Goal: Information Seeking & Learning: Learn about a topic

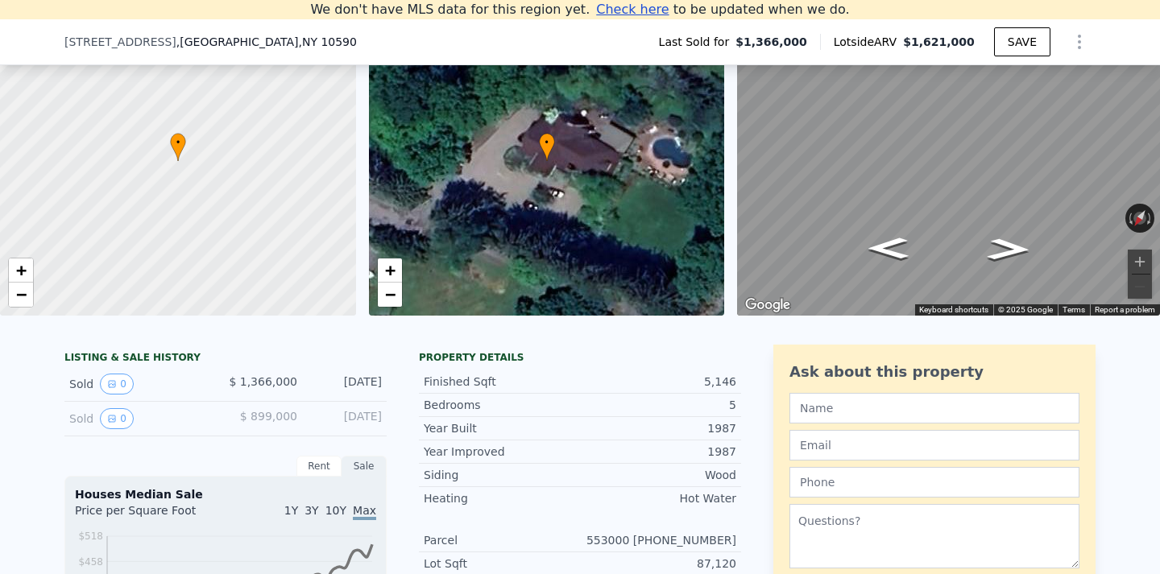
scroll to position [166, 0]
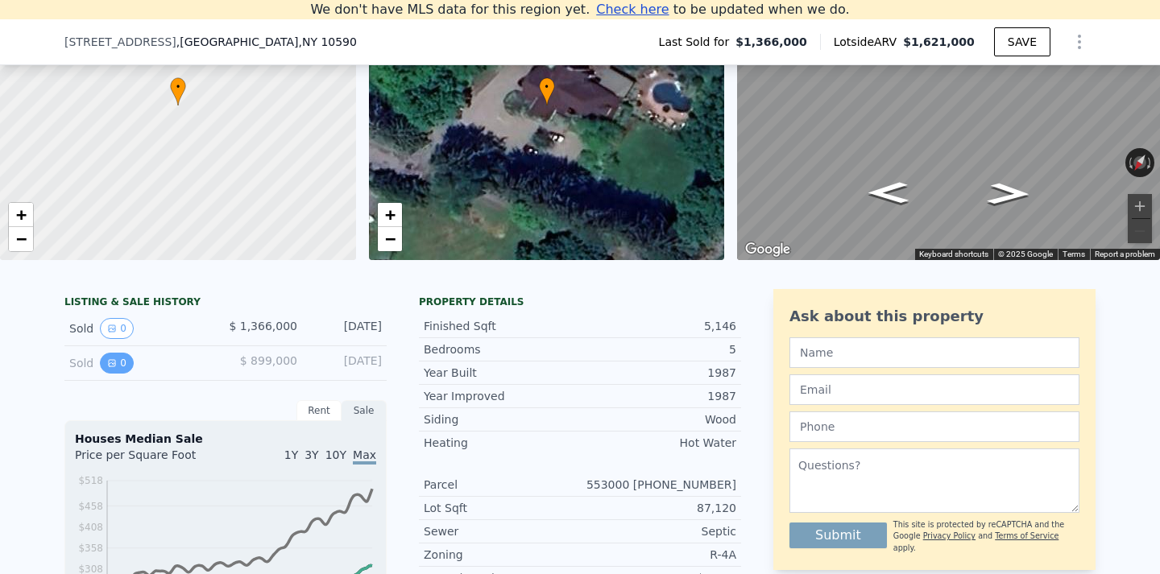
click at [115, 367] on icon "View historical data" at bounding box center [112, 364] width 10 height 10
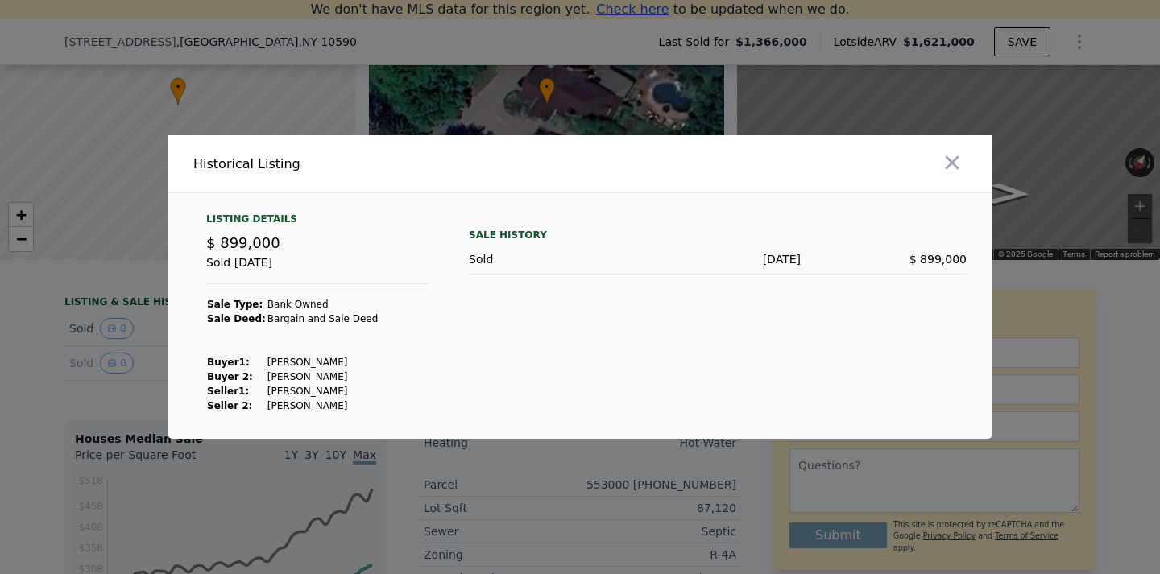
click at [52, 384] on div at bounding box center [580, 287] width 1160 height 574
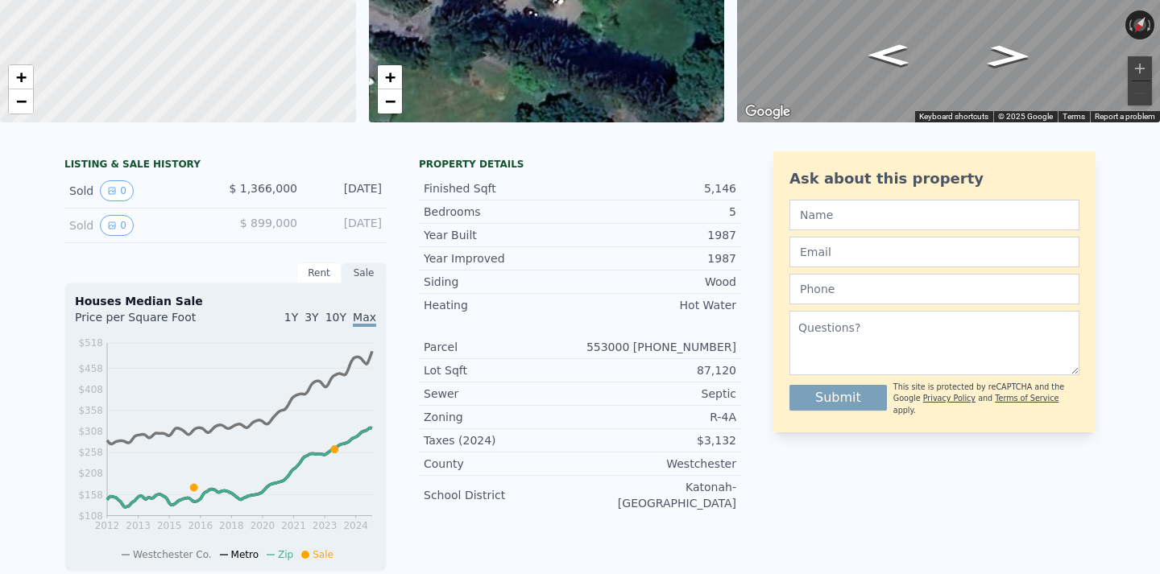
scroll to position [0, 0]
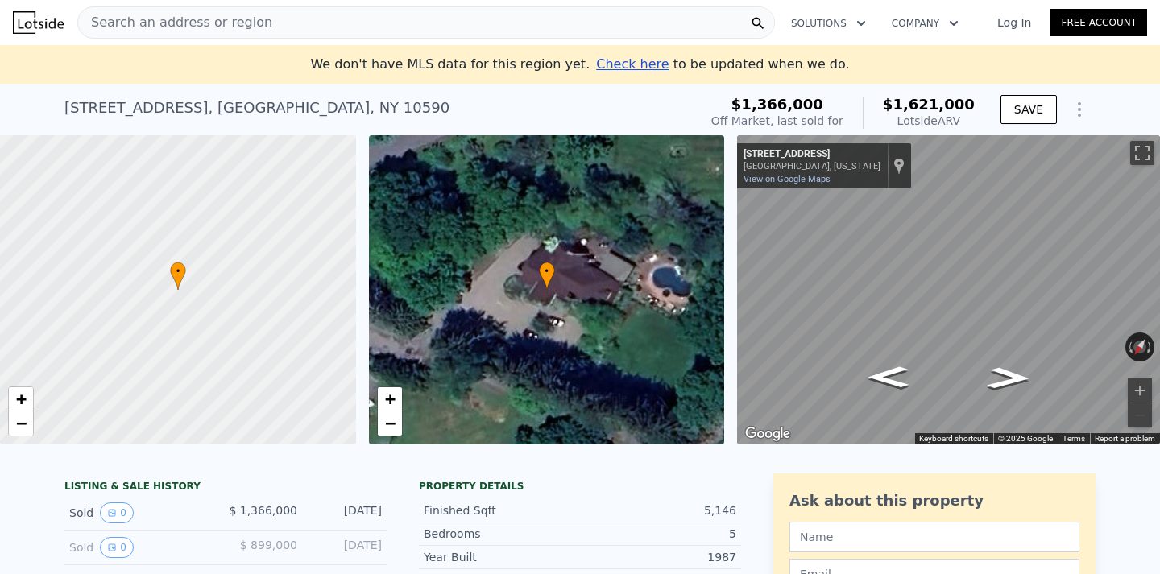
click at [402, 22] on div "Search an address or region" at bounding box center [426, 22] width 698 height 32
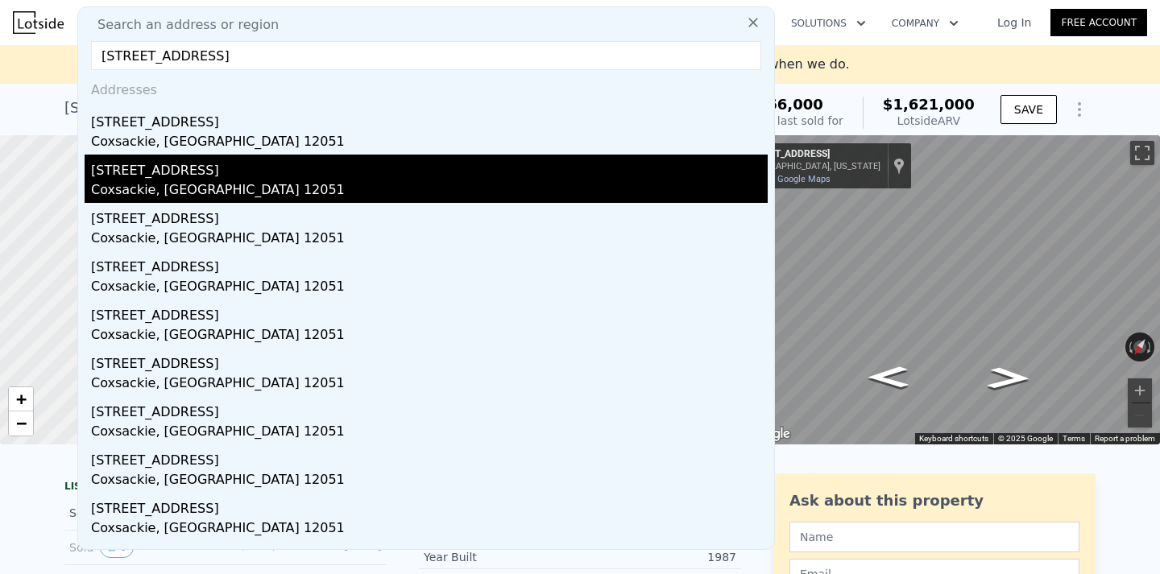
scroll to position [19, 0]
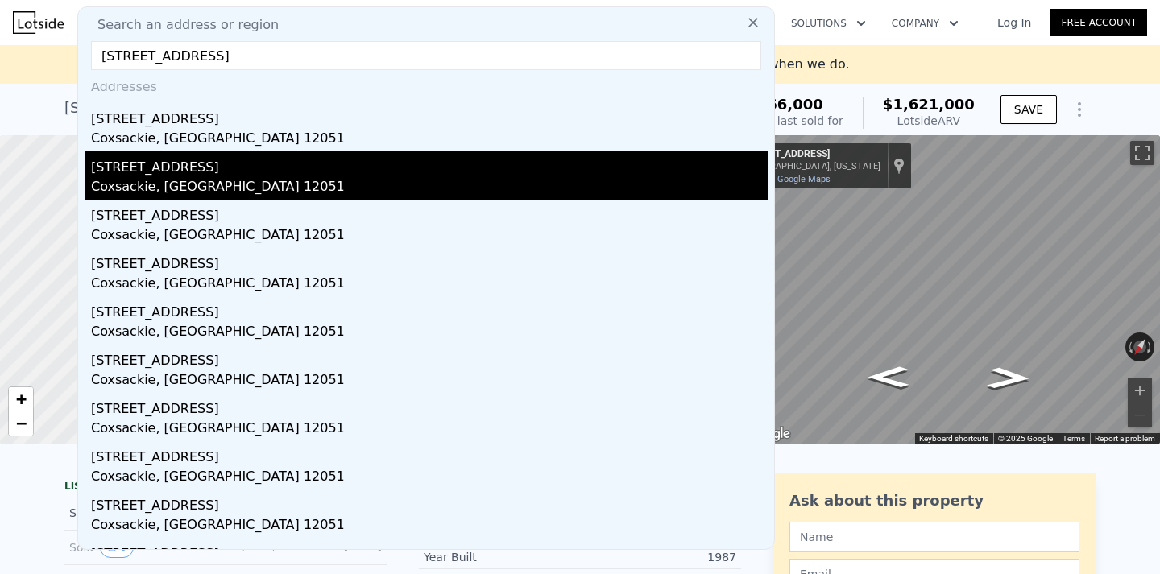
type input "43 new street coxsackie ny"
click at [169, 151] on div "[STREET_ADDRESS]" at bounding box center [429, 164] width 677 height 26
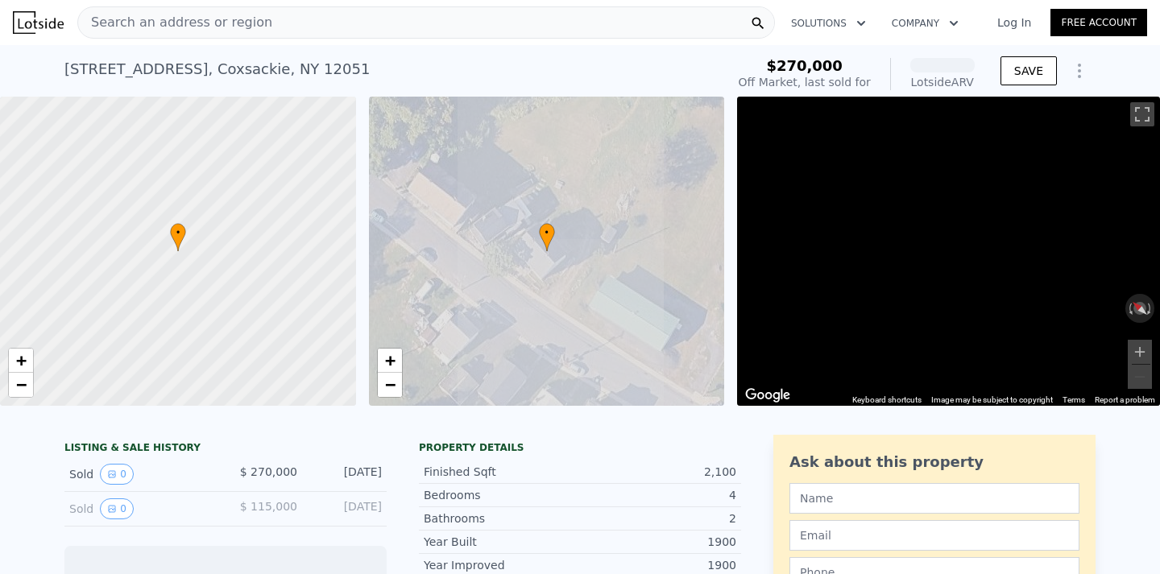
click at [178, 11] on div "Search an address or region" at bounding box center [175, 22] width 194 height 31
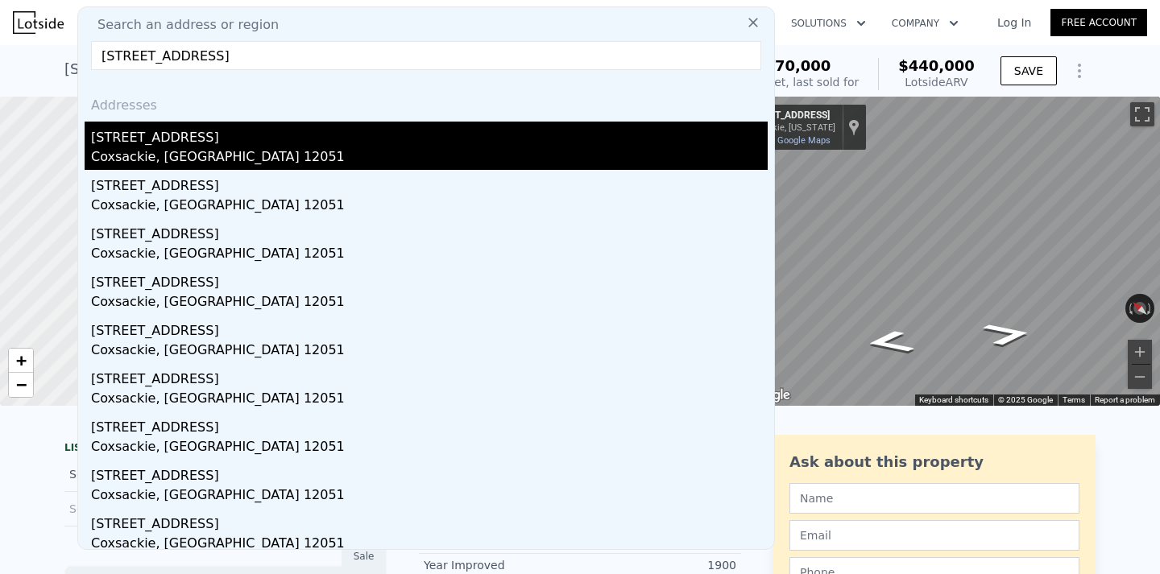
type input "43 new street coxsackie ny"
click at [196, 148] on div "Coxsackie, [GEOGRAPHIC_DATA] 12051" at bounding box center [429, 158] width 677 height 23
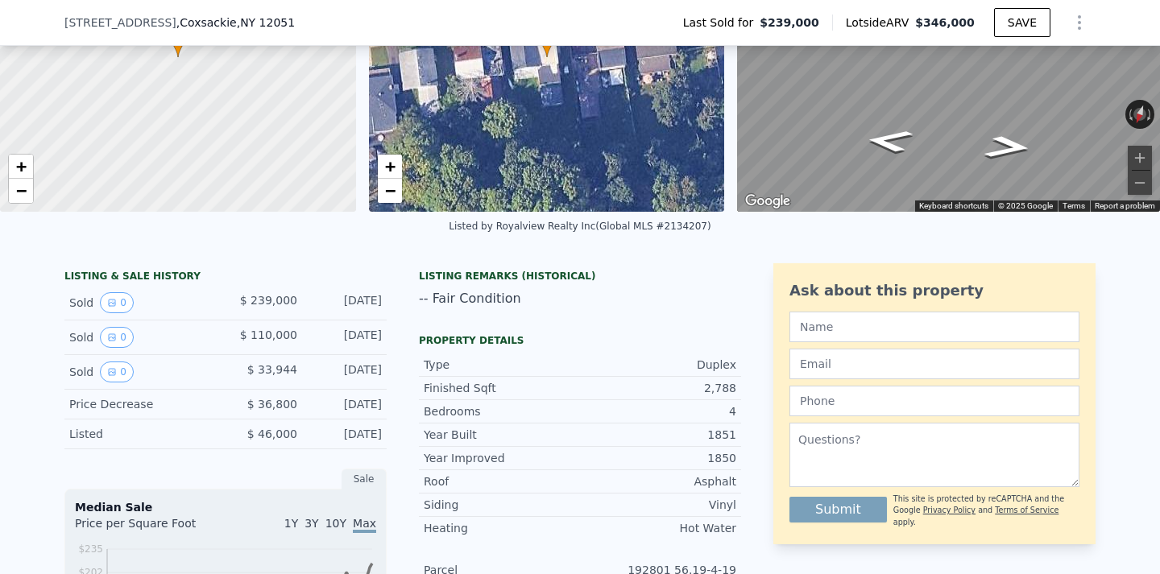
scroll to position [187, 0]
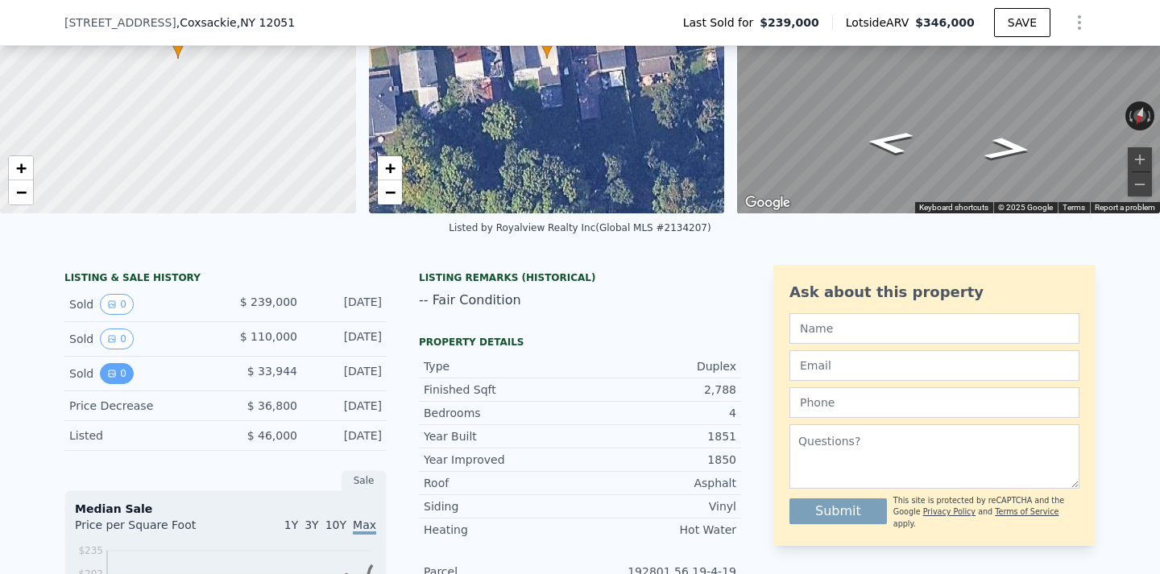
click at [125, 377] on button "0" at bounding box center [117, 373] width 34 height 21
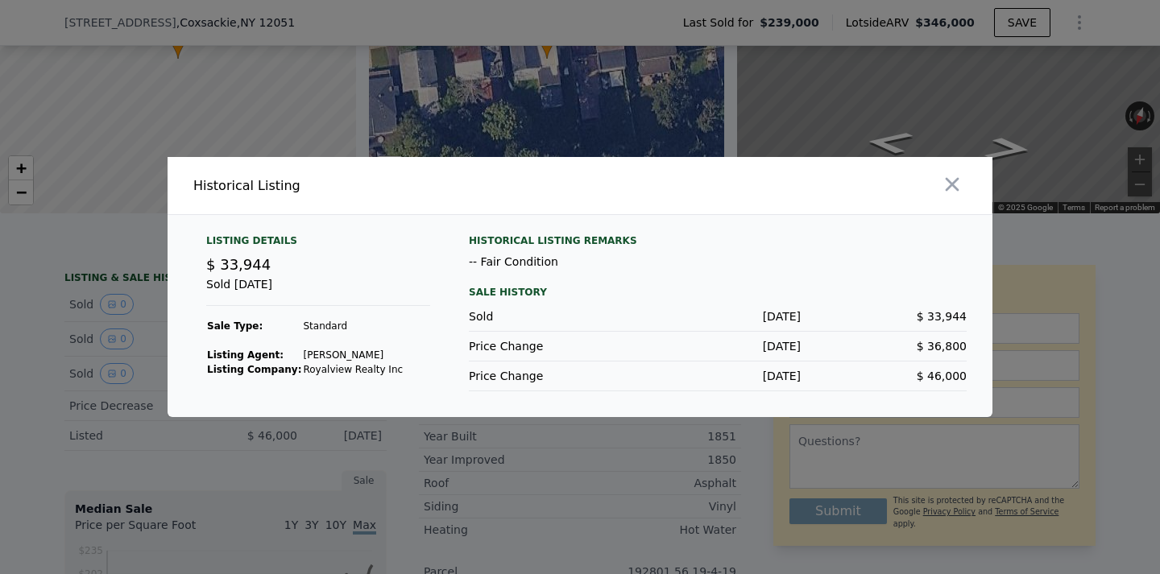
click at [114, 367] on div at bounding box center [580, 287] width 1160 height 574
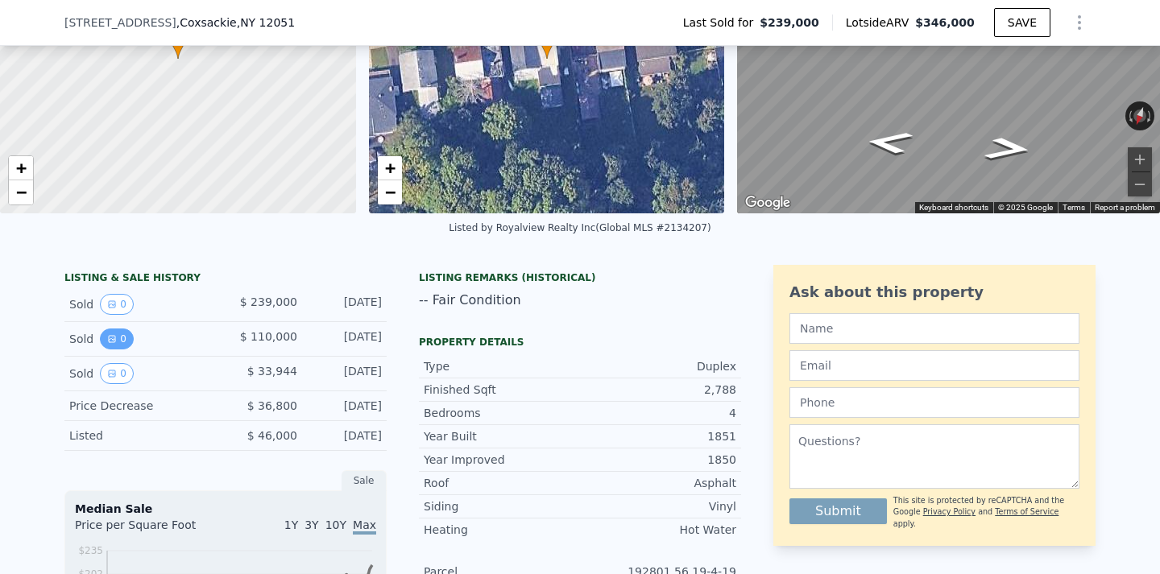
click at [114, 346] on button "0" at bounding box center [117, 339] width 34 height 21
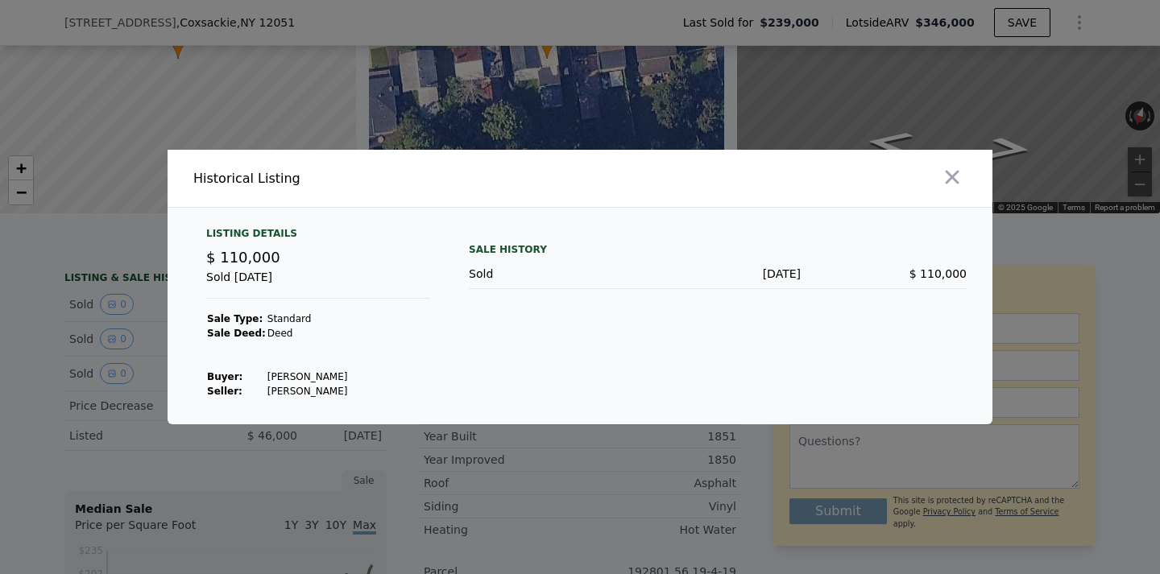
click at [116, 342] on div at bounding box center [580, 287] width 1160 height 574
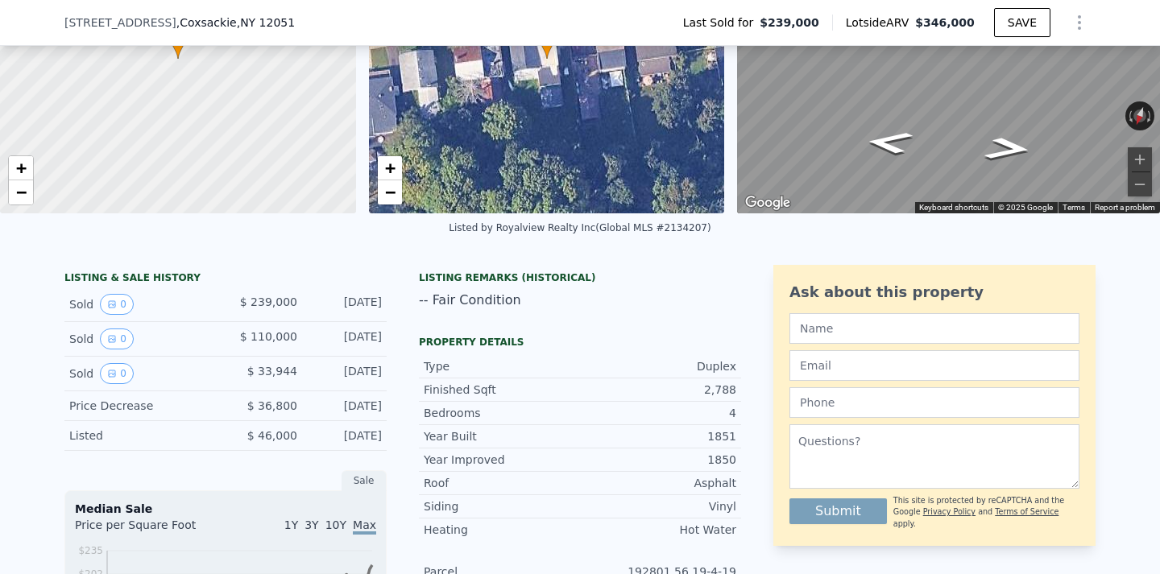
click at [116, 322] on div "Sold 0 $ 110,000 May 4, 2005" at bounding box center [225, 339] width 322 height 35
click at [116, 315] on div "Sold 0 $ 239,000 Feb 9, 2022" at bounding box center [225, 305] width 322 height 35
click at [116, 305] on icon "View historical data" at bounding box center [112, 305] width 10 height 10
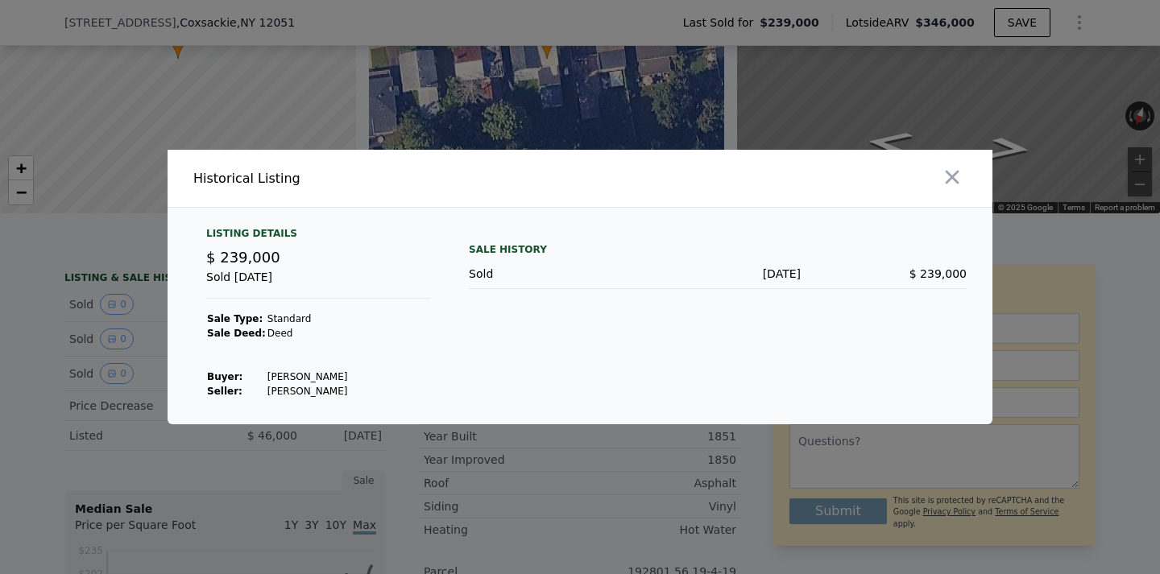
click at [84, 339] on div at bounding box center [580, 287] width 1160 height 574
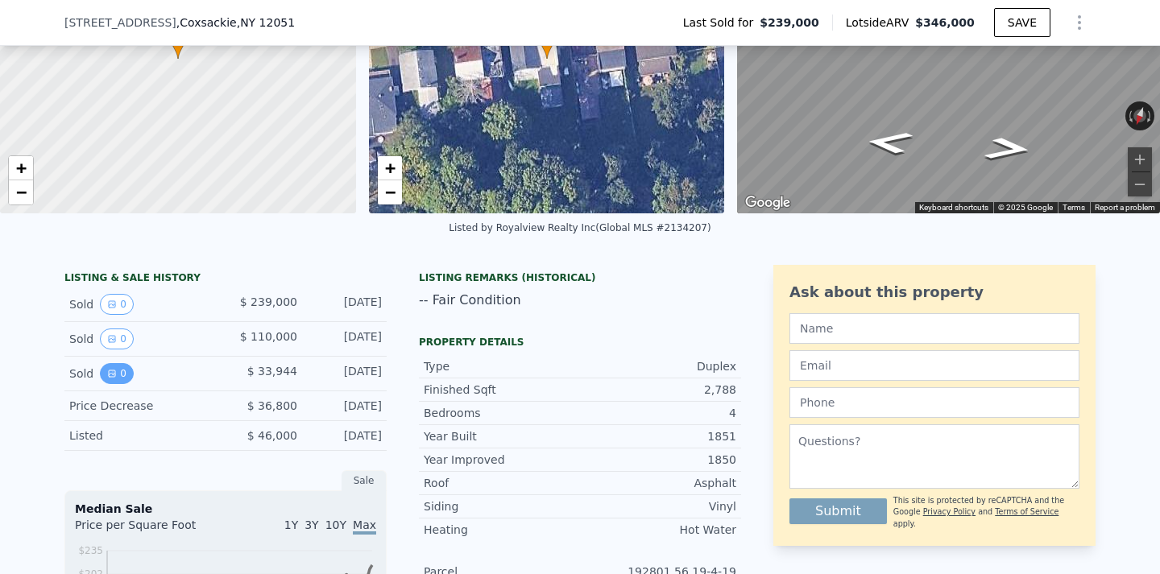
click at [113, 371] on icon "View historical data" at bounding box center [112, 374] width 6 height 6
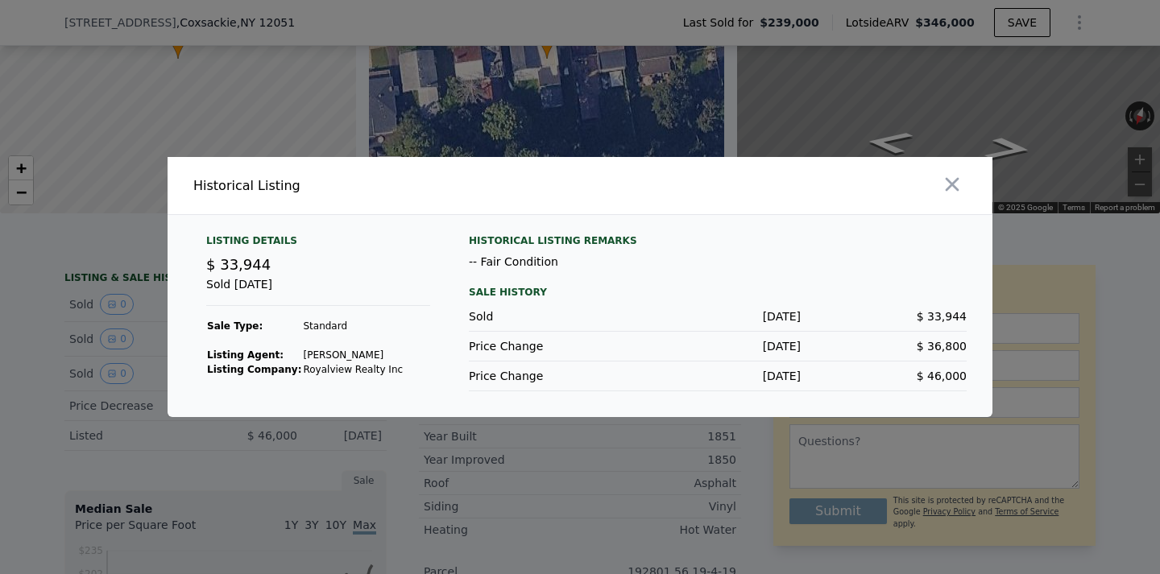
click at [108, 292] on div at bounding box center [580, 287] width 1160 height 574
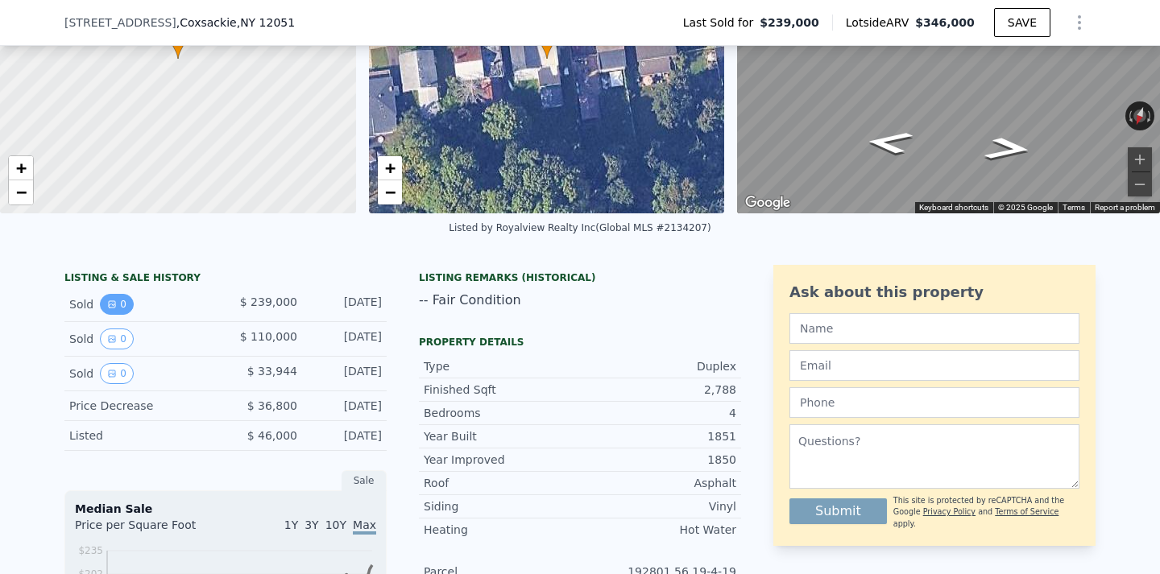
click at [109, 302] on icon "View historical data" at bounding box center [112, 305] width 10 height 10
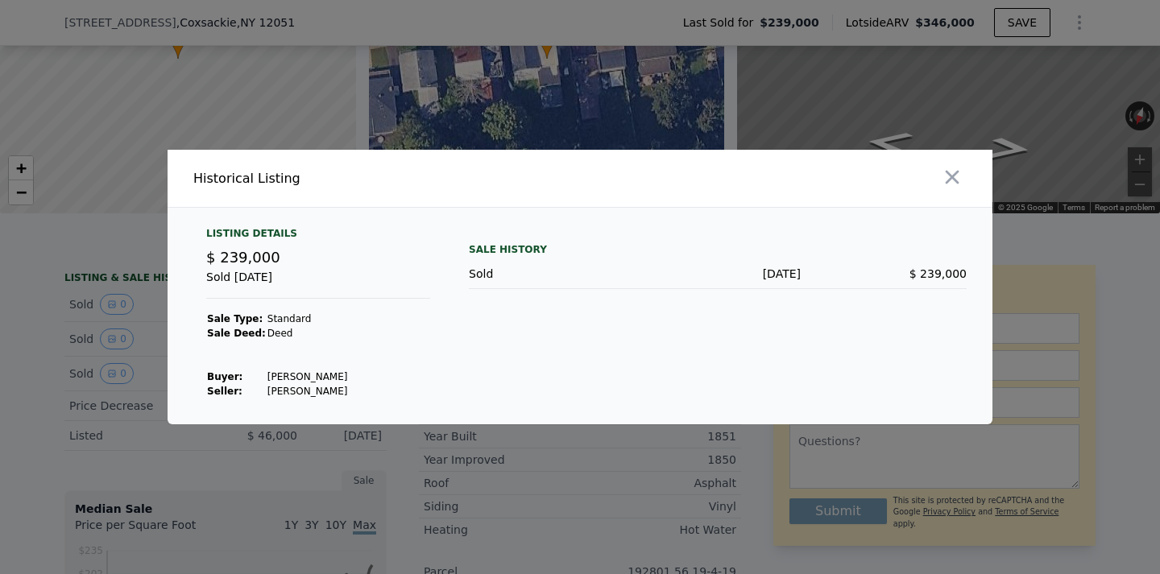
click at [109, 305] on div at bounding box center [580, 287] width 1160 height 574
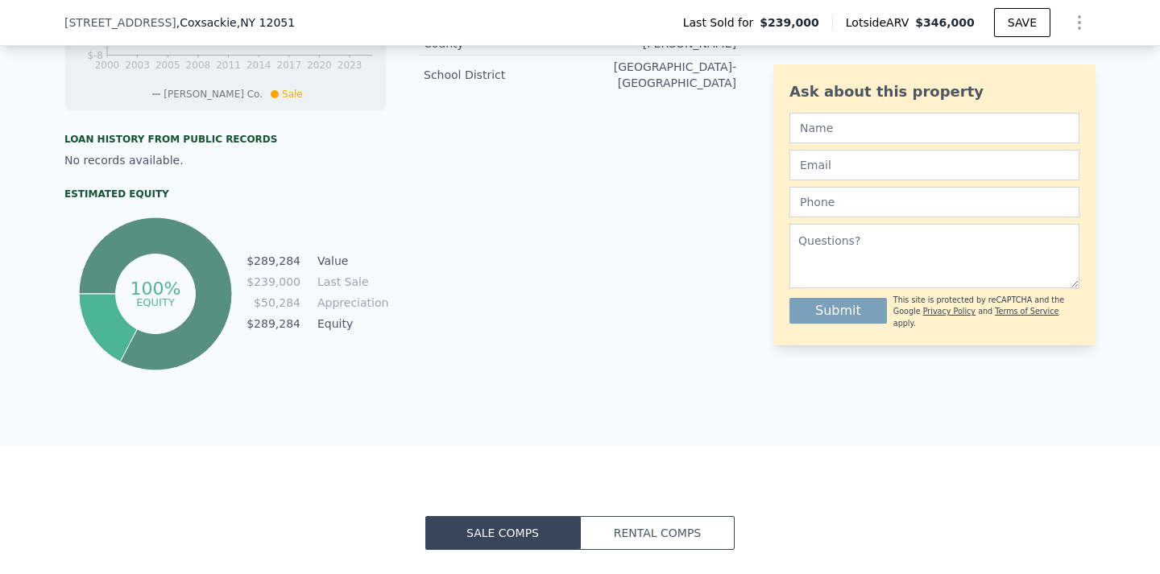
scroll to position [1216, 0]
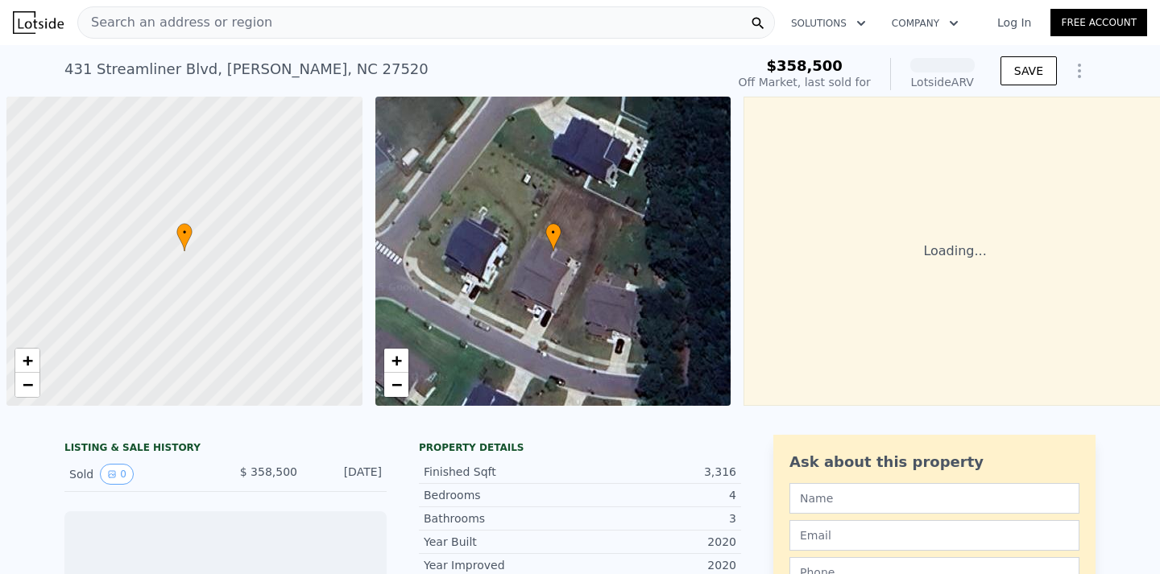
scroll to position [0, 6]
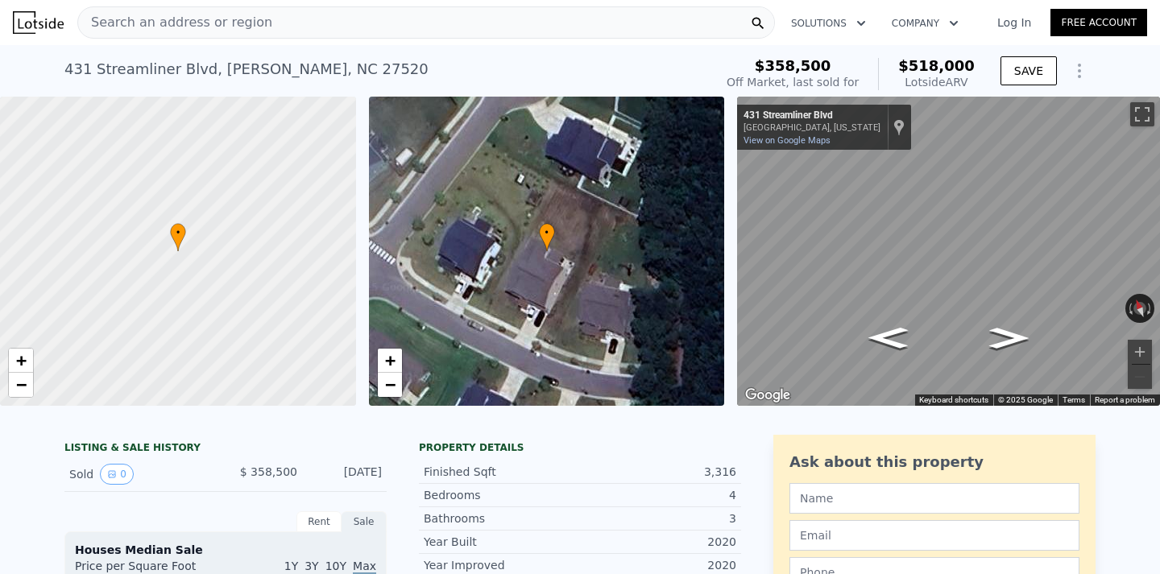
click at [262, 21] on div "Search an address or region" at bounding box center [426, 22] width 698 height 32
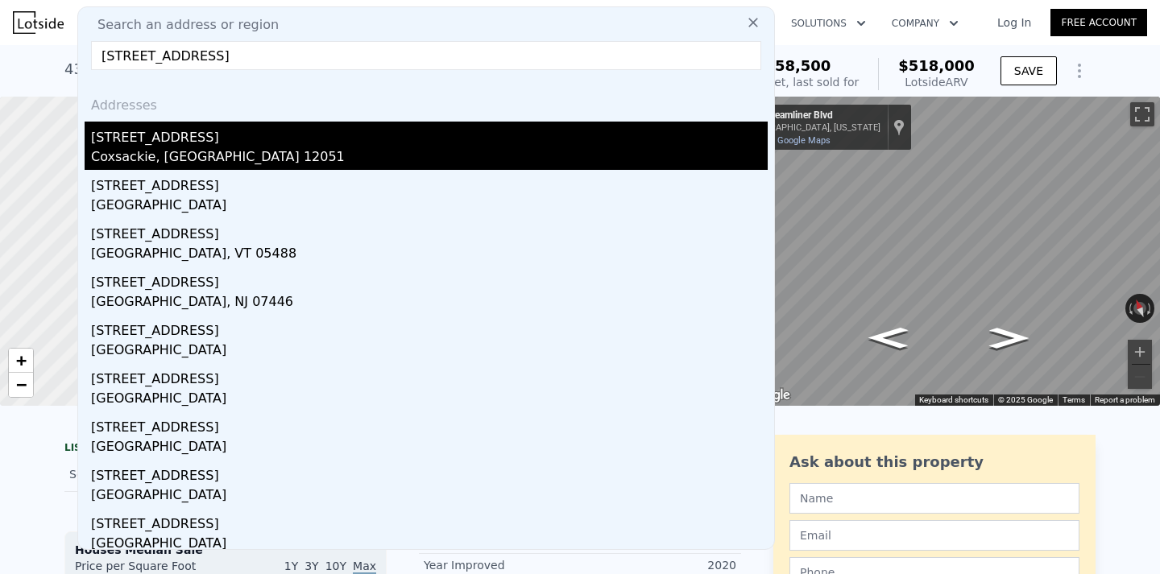
type input "[STREET_ADDRESS]"
click at [193, 145] on div "[STREET_ADDRESS]" at bounding box center [429, 135] width 677 height 26
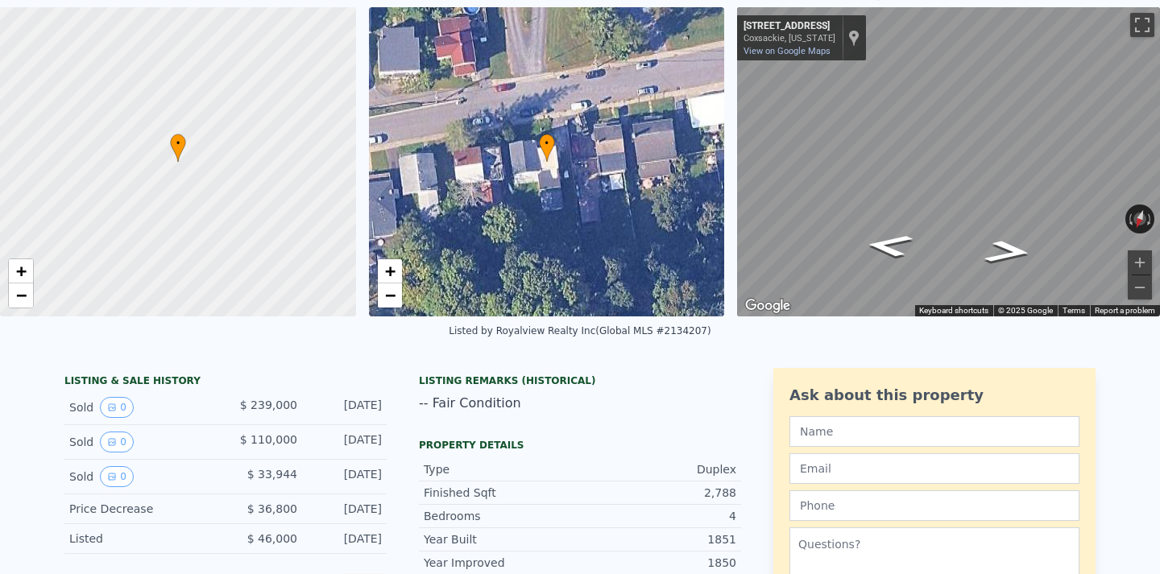
scroll to position [6, 0]
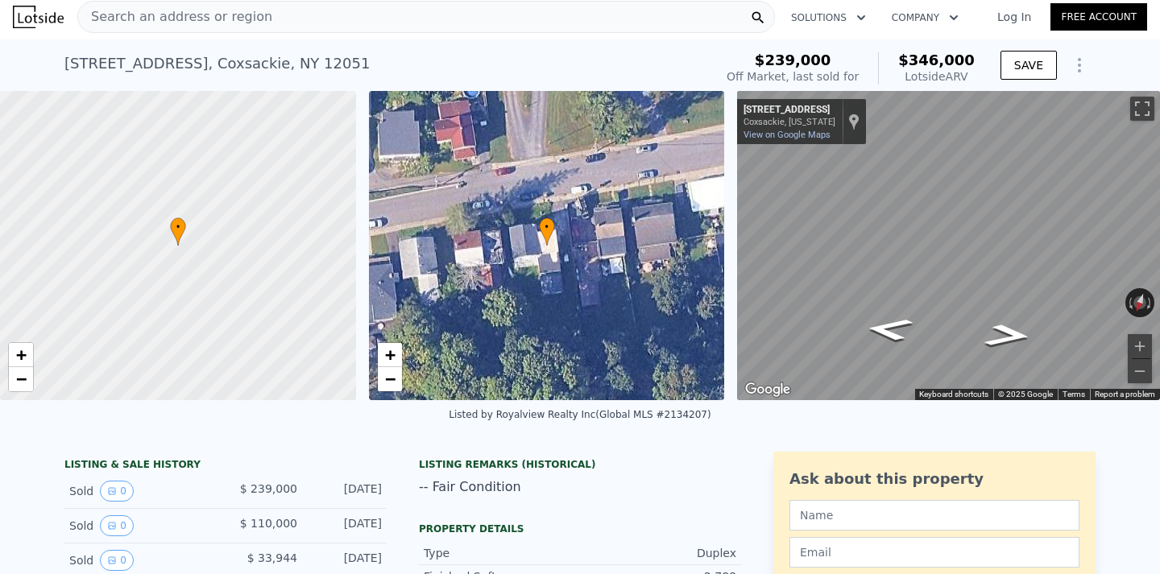
click at [240, 28] on div "Search an address or region" at bounding box center [175, 17] width 194 height 31
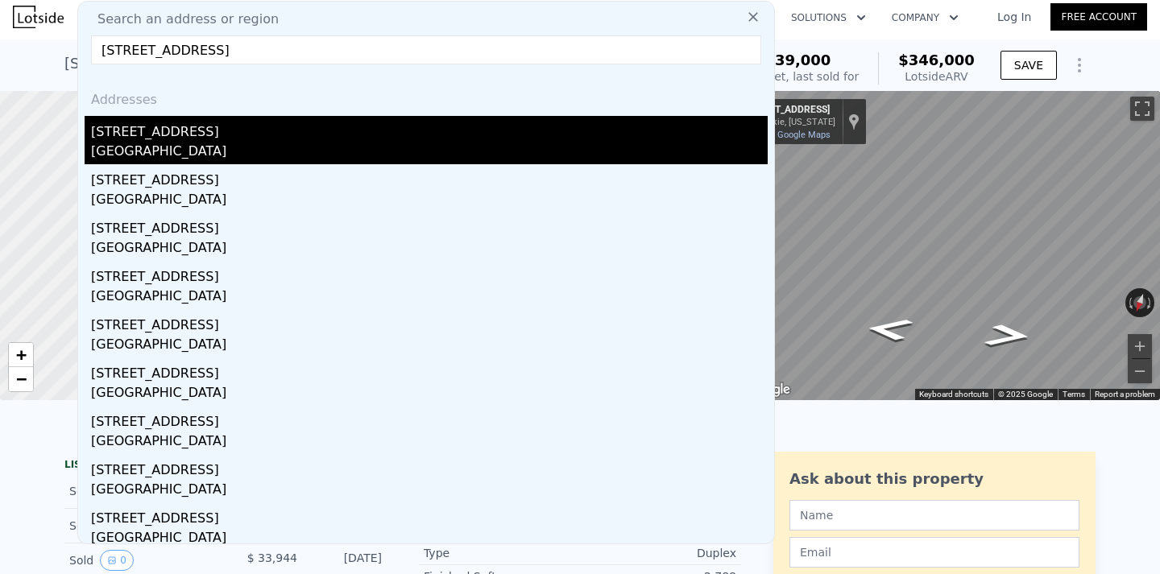
type input "[STREET_ADDRESS]"
click at [221, 143] on div "[GEOGRAPHIC_DATA]" at bounding box center [429, 153] width 677 height 23
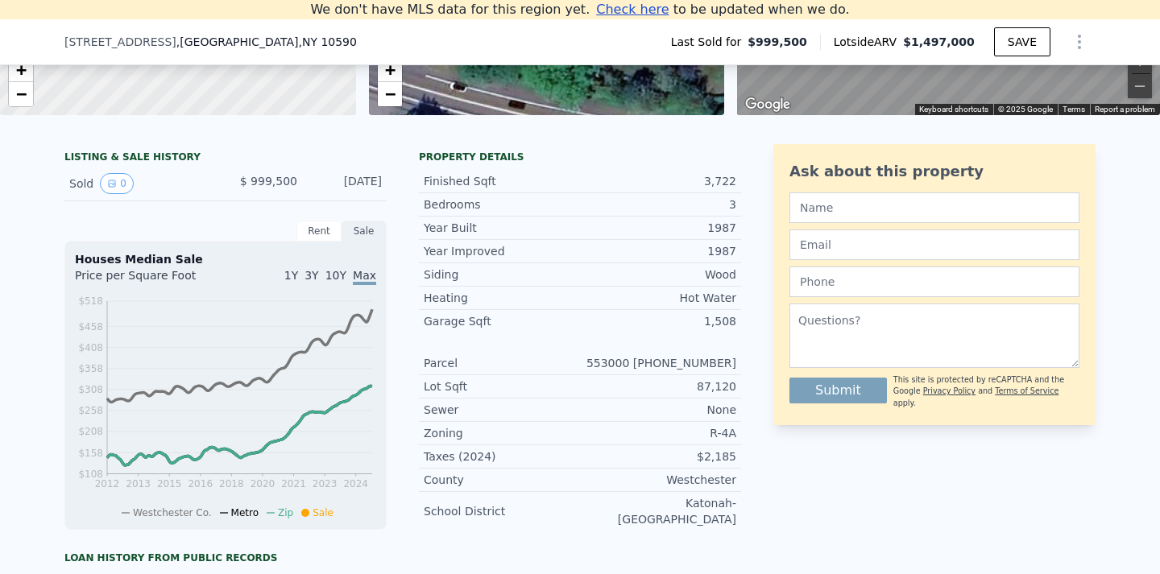
scroll to position [312, 0]
click at [112, 190] on button "0" at bounding box center [117, 182] width 34 height 21
